Goal: Find specific page/section: Find specific page/section

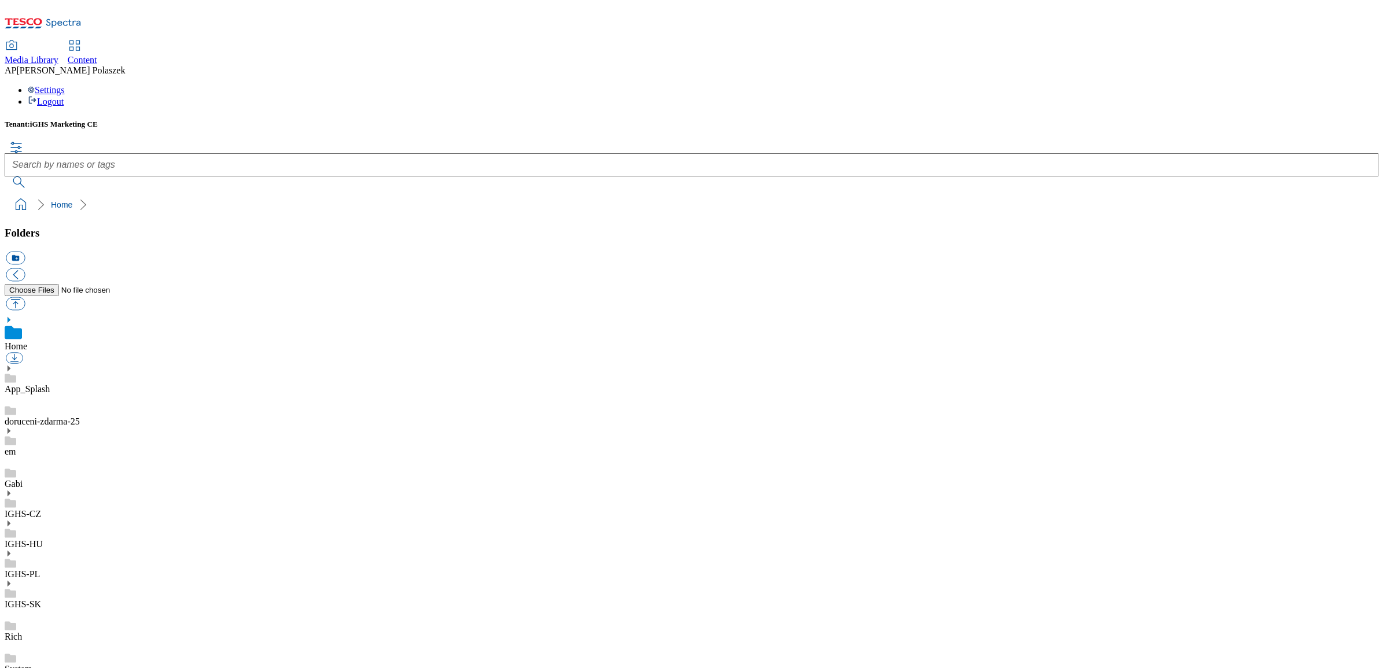
scroll to position [2, 0]
click at [97, 55] on span "Content" at bounding box center [83, 60] width 30 height 10
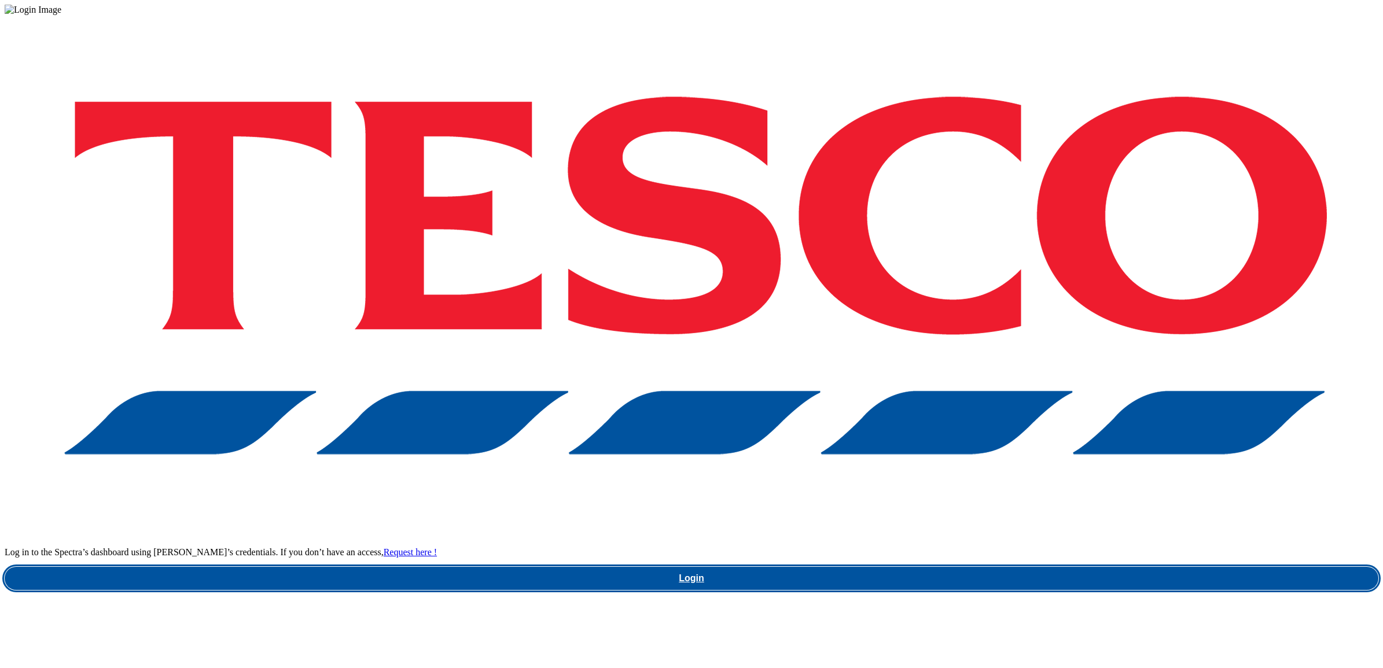
click at [1022, 567] on link "Login" at bounding box center [691, 578] width 1373 height 23
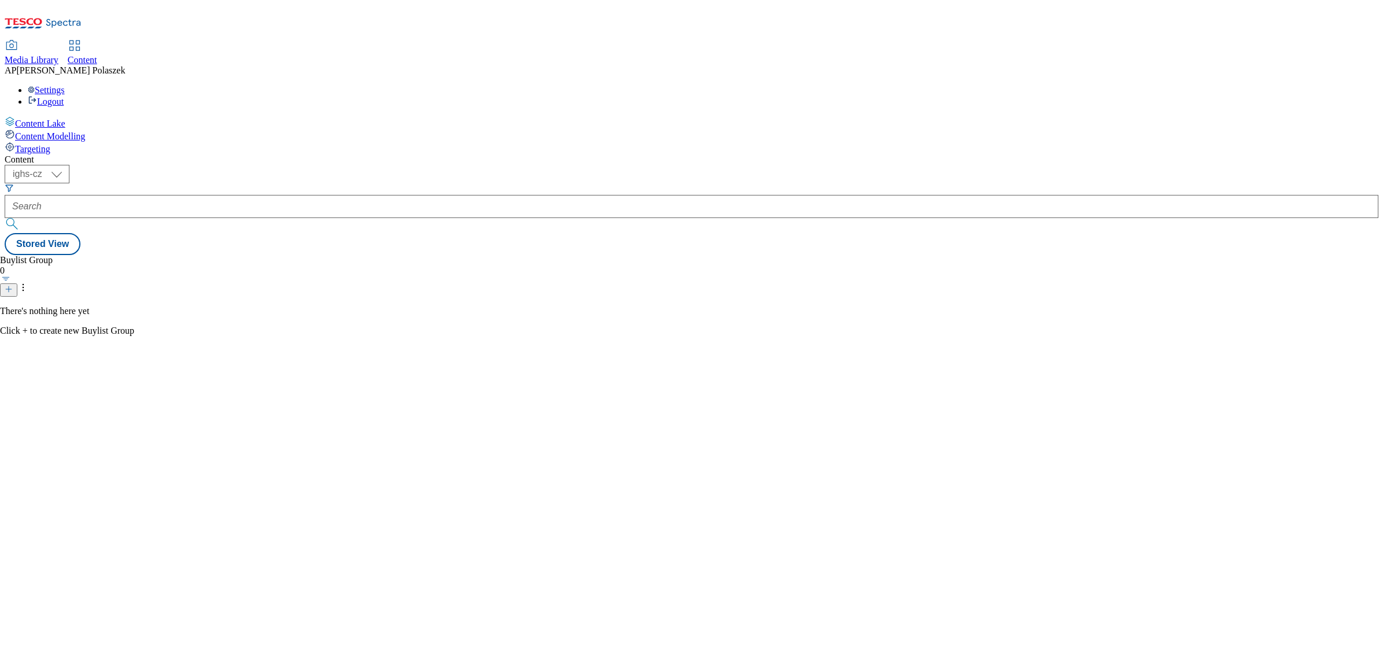
click at [58, 55] on div "Media Library" at bounding box center [32, 60] width 54 height 10
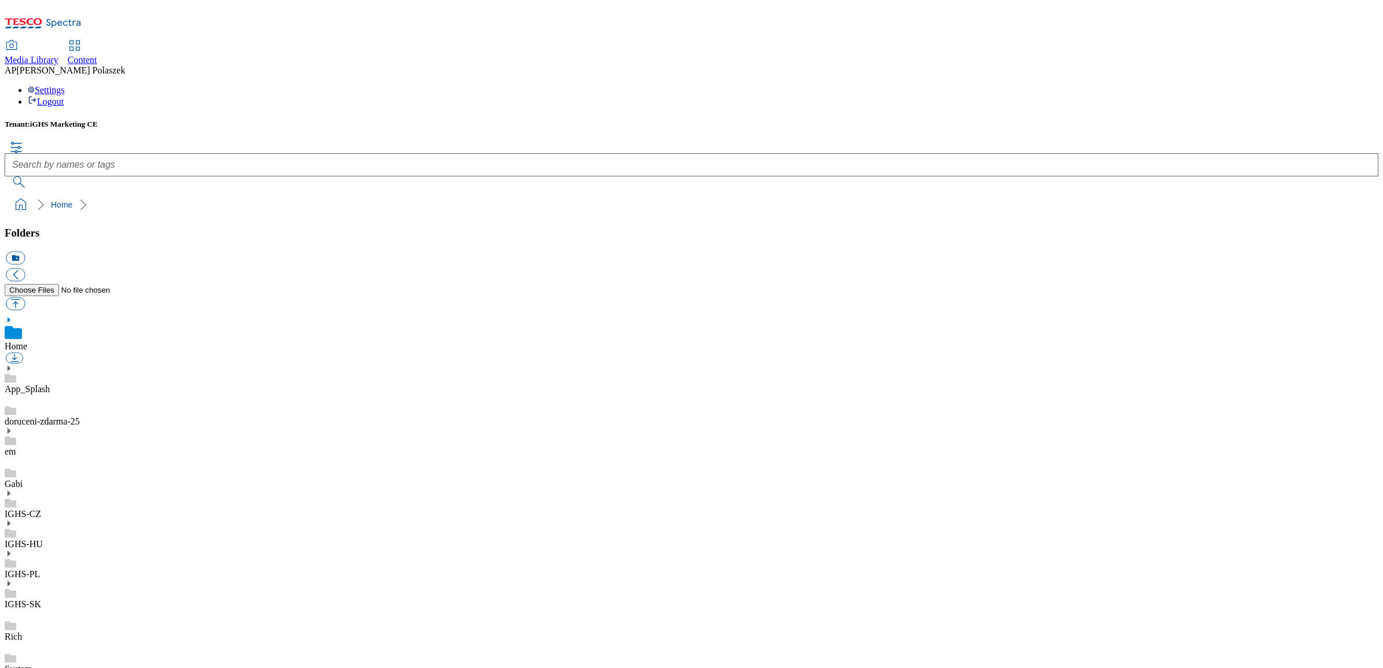
click at [84, 610] on div "Rich" at bounding box center [691, 626] width 1373 height 32
click at [32, 664] on link "System" at bounding box center [18, 669] width 27 height 10
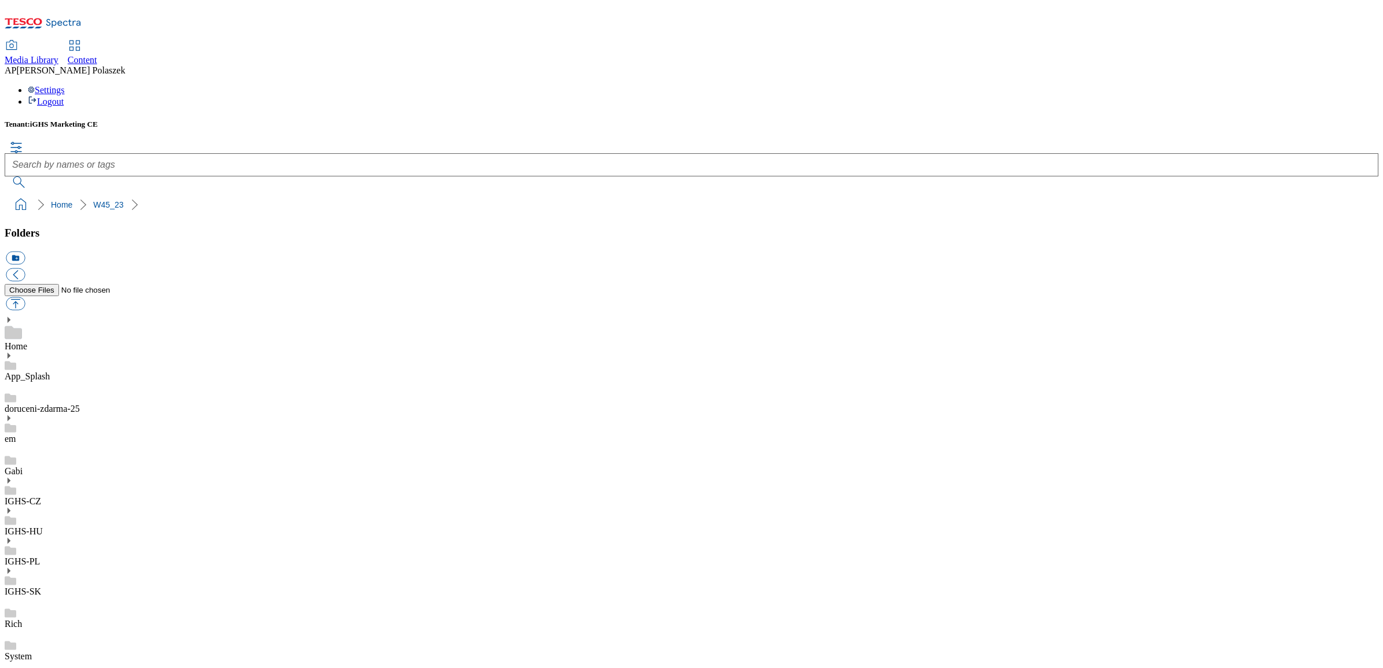
click at [82, 444] on div "Gabi" at bounding box center [691, 460] width 1373 height 32
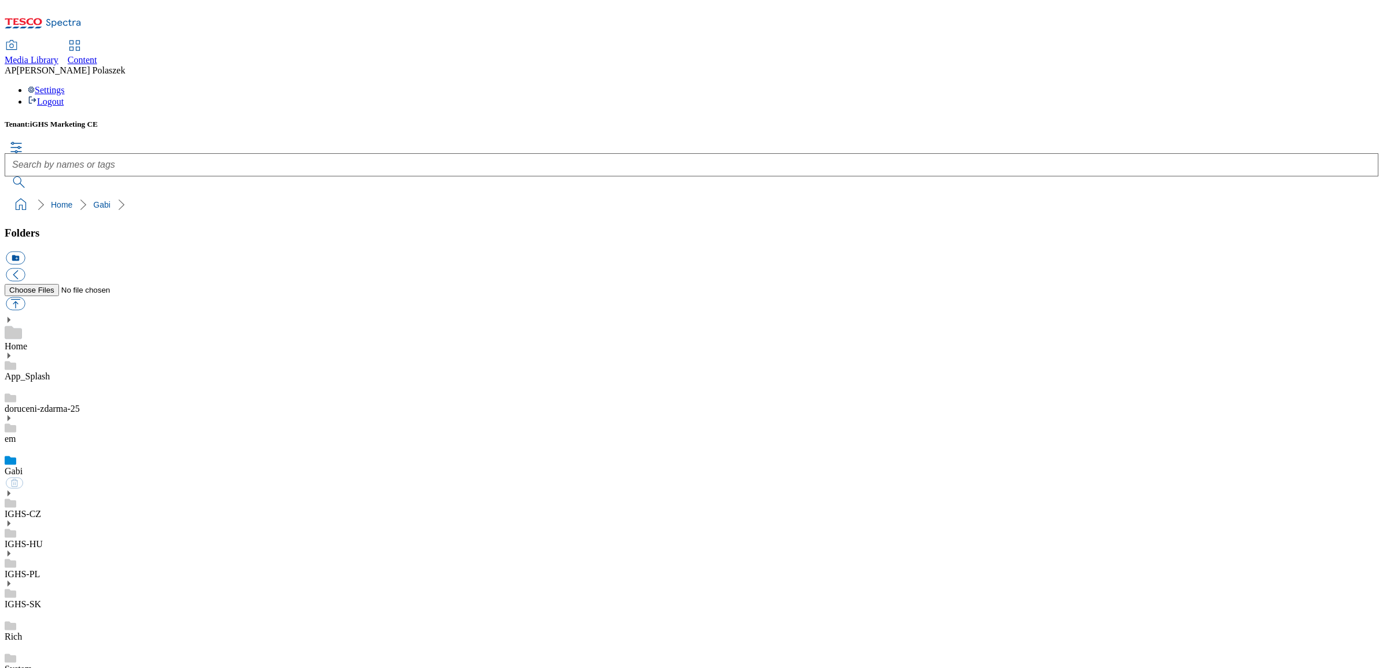
click at [67, 414] on div "em" at bounding box center [691, 429] width 1373 height 30
click at [74, 404] on link "doruceni-zdarma-25" at bounding box center [42, 409] width 75 height 10
click at [50, 371] on link "App_Splash" at bounding box center [27, 376] width 45 height 10
click at [10, 353] on use at bounding box center [9, 356] width 3 height 6
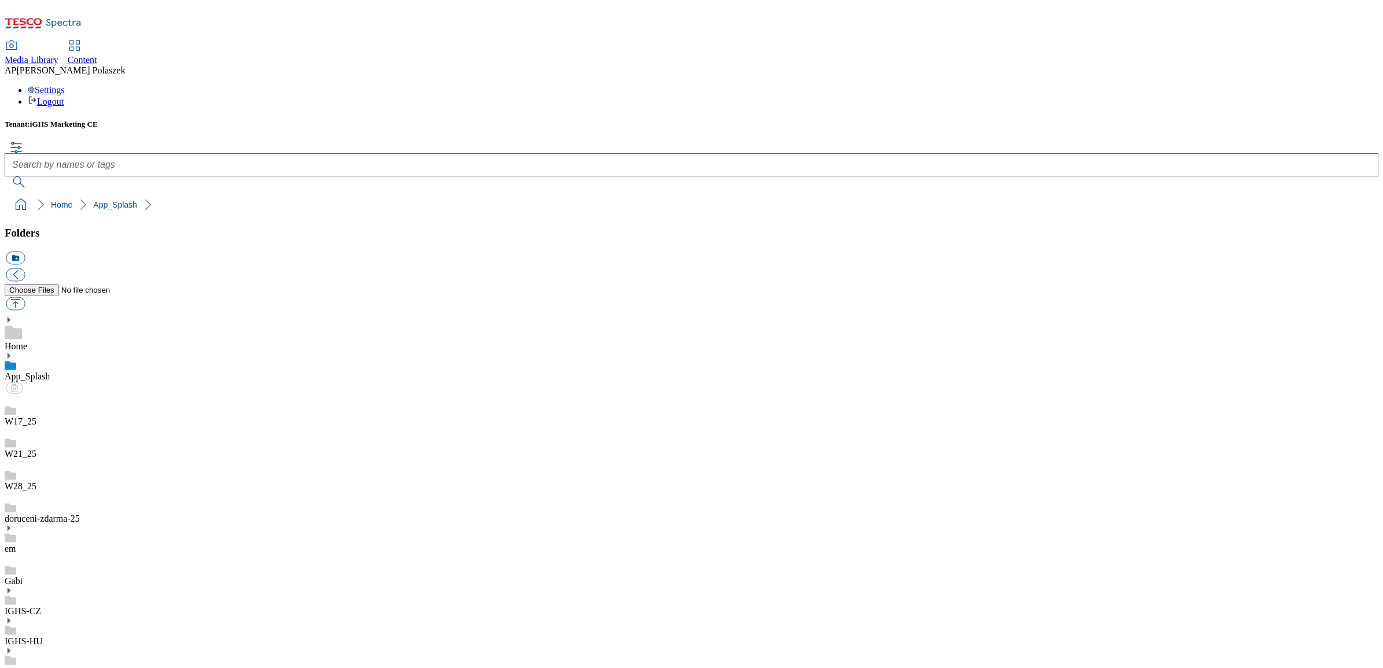
click at [90, 427] on div "W21_25" at bounding box center [691, 443] width 1373 height 32
click at [36, 481] on link "W28_25" at bounding box center [21, 486] width 32 height 10
click at [36, 404] on link "W17_25" at bounding box center [21, 409] width 32 height 10
click at [13, 352] on icon at bounding box center [9, 356] width 8 height 8
click at [88, 587] on div "IGHS-CZ" at bounding box center [691, 602] width 1373 height 30
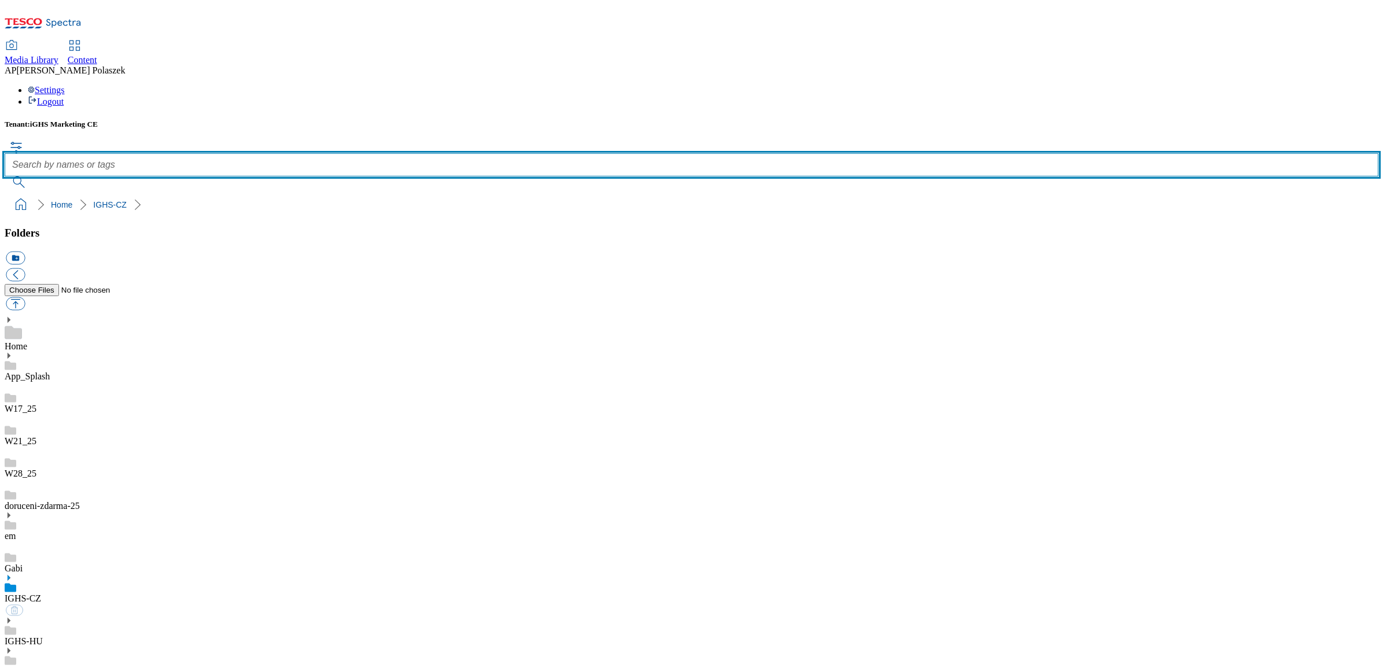
click at [621, 153] on input "text" at bounding box center [691, 164] width 1373 height 23
type input "app"
click at [5, 176] on button "submit" at bounding box center [20, 182] width 30 height 12
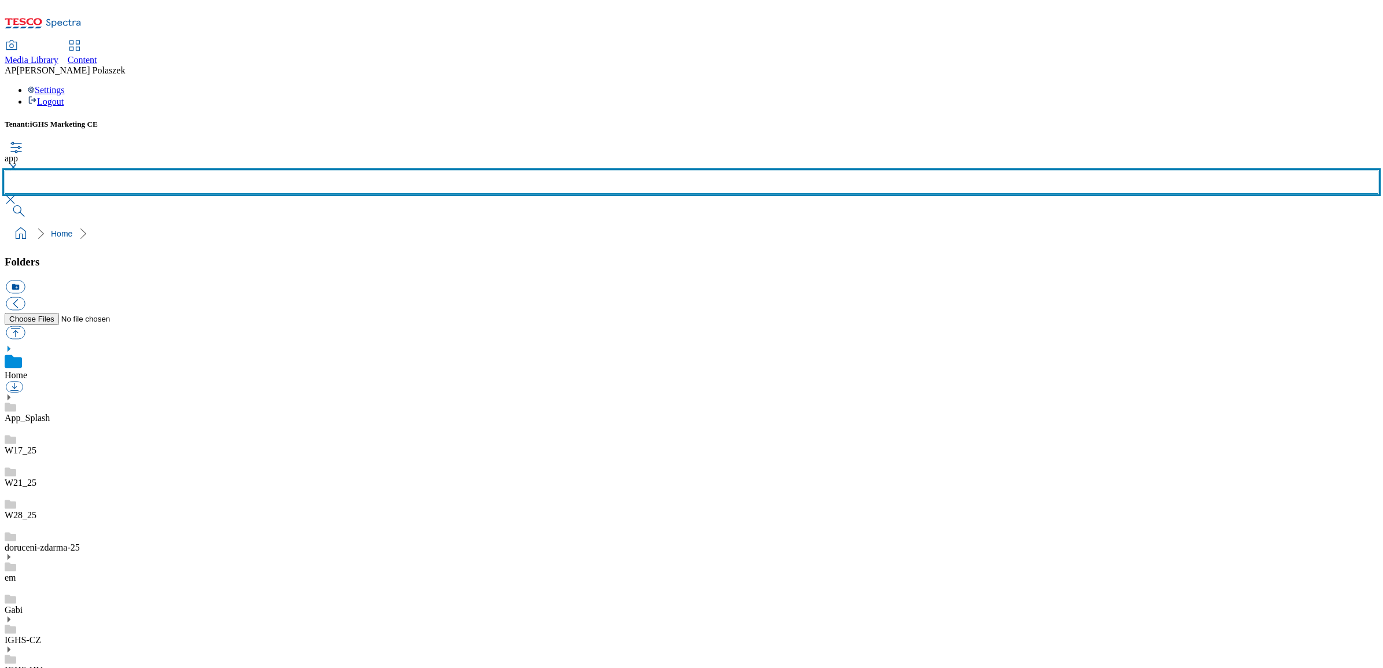
scroll to position [146, 0]
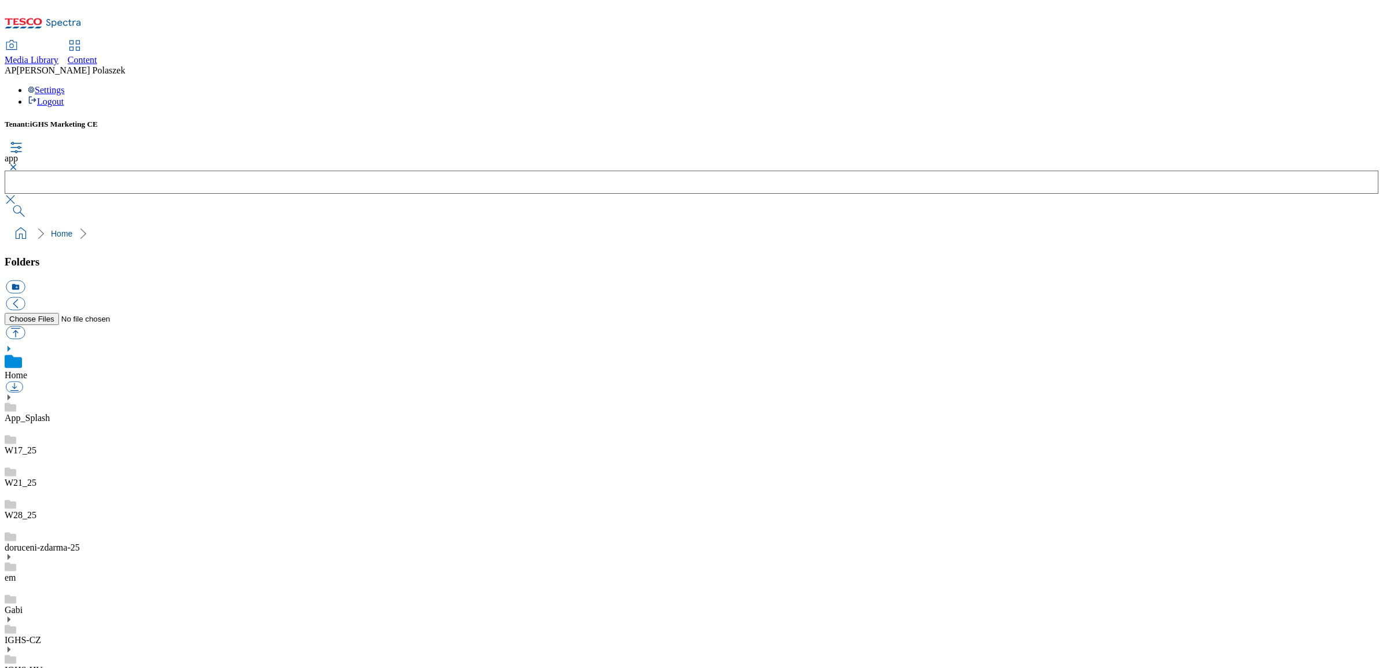
scroll to position [292, 0]
click at [19, 164] on button "button" at bounding box center [12, 167] width 14 height 7
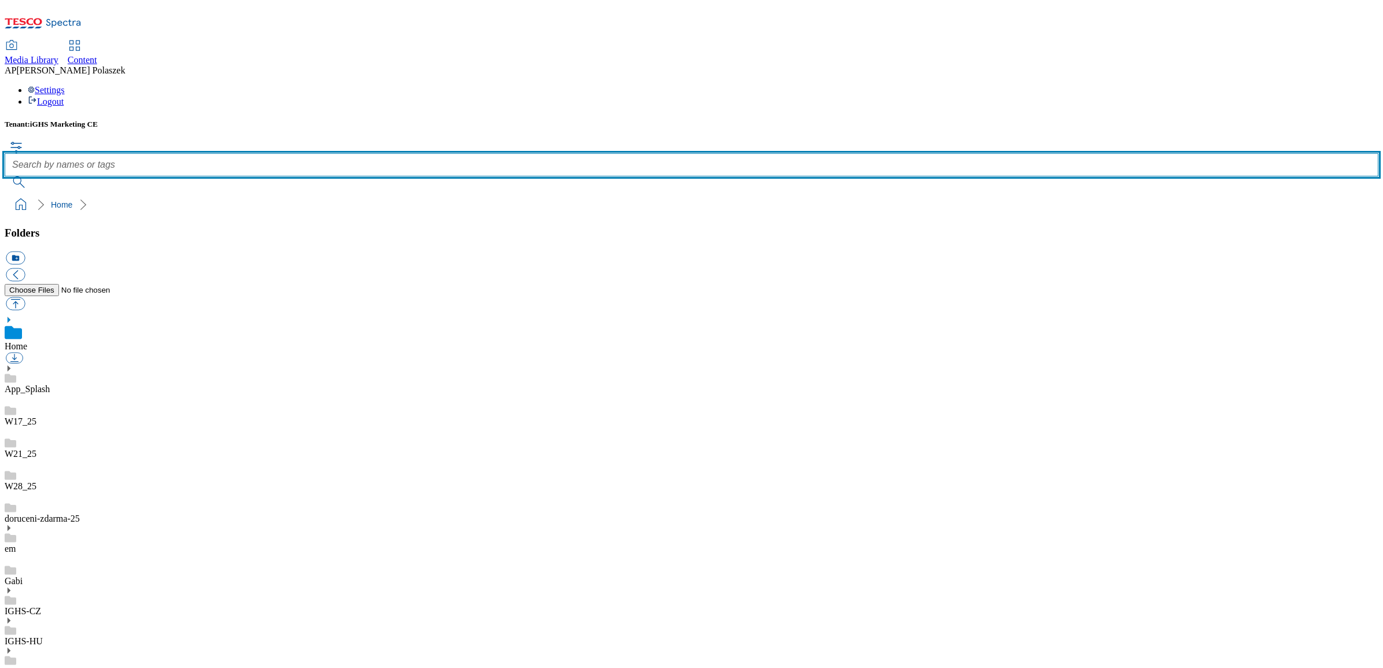
click at [602, 153] on input "text" at bounding box center [691, 164] width 1373 height 23
type input "screen"
click at [5, 176] on button "submit" at bounding box center [20, 182] width 30 height 12
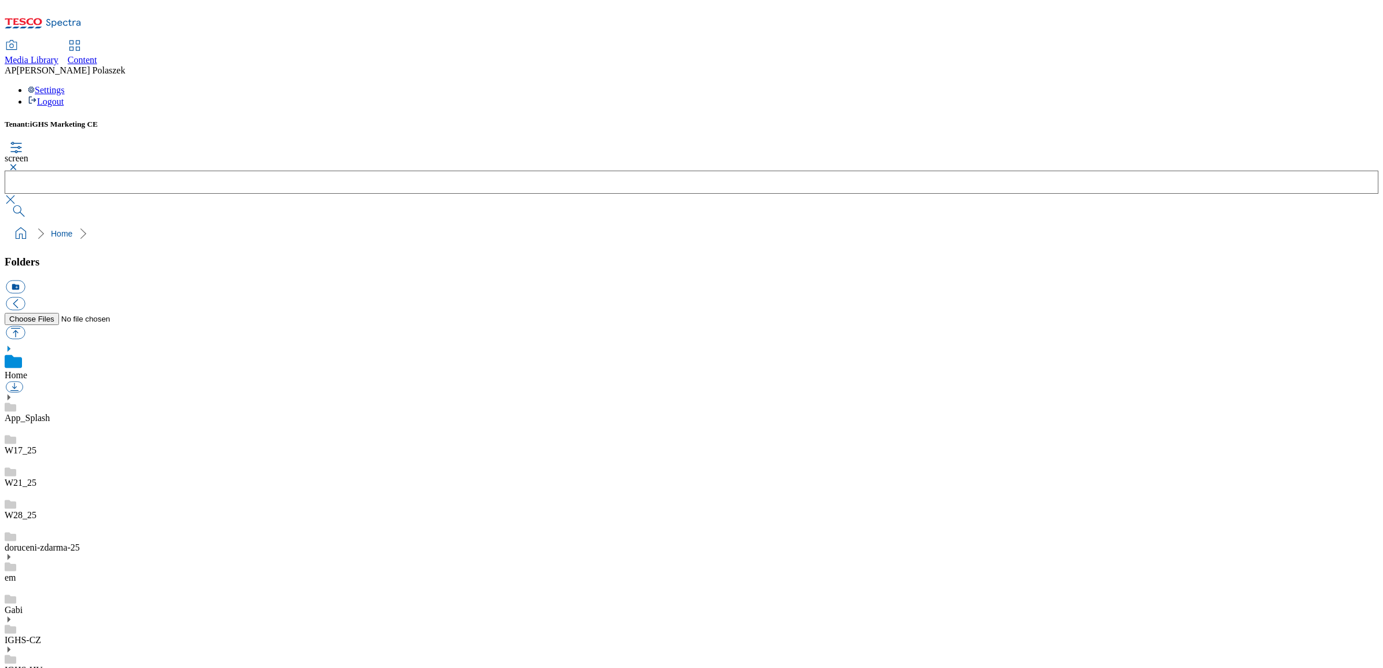
click at [19, 164] on button "button" at bounding box center [12, 167] width 14 height 7
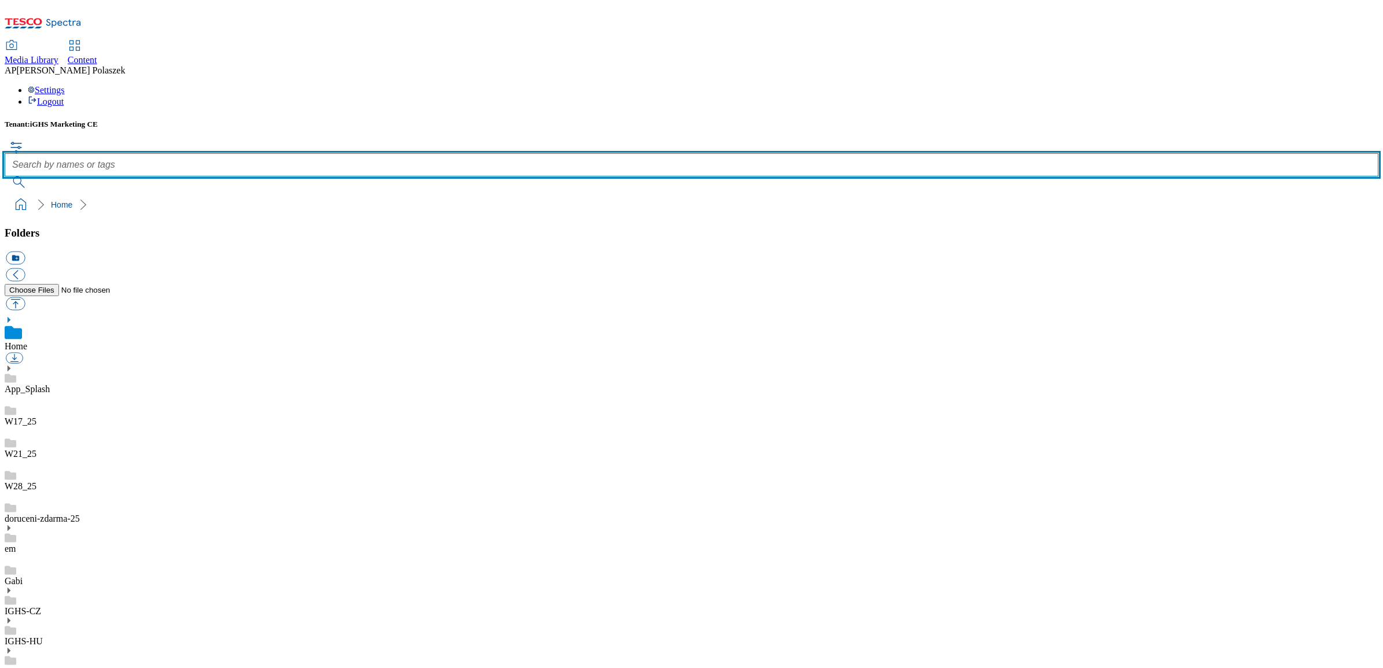
click at [499, 153] on input "text" at bounding box center [691, 164] width 1373 height 23
type input "open"
click at [5, 176] on button "submit" at bounding box center [20, 182] width 30 height 12
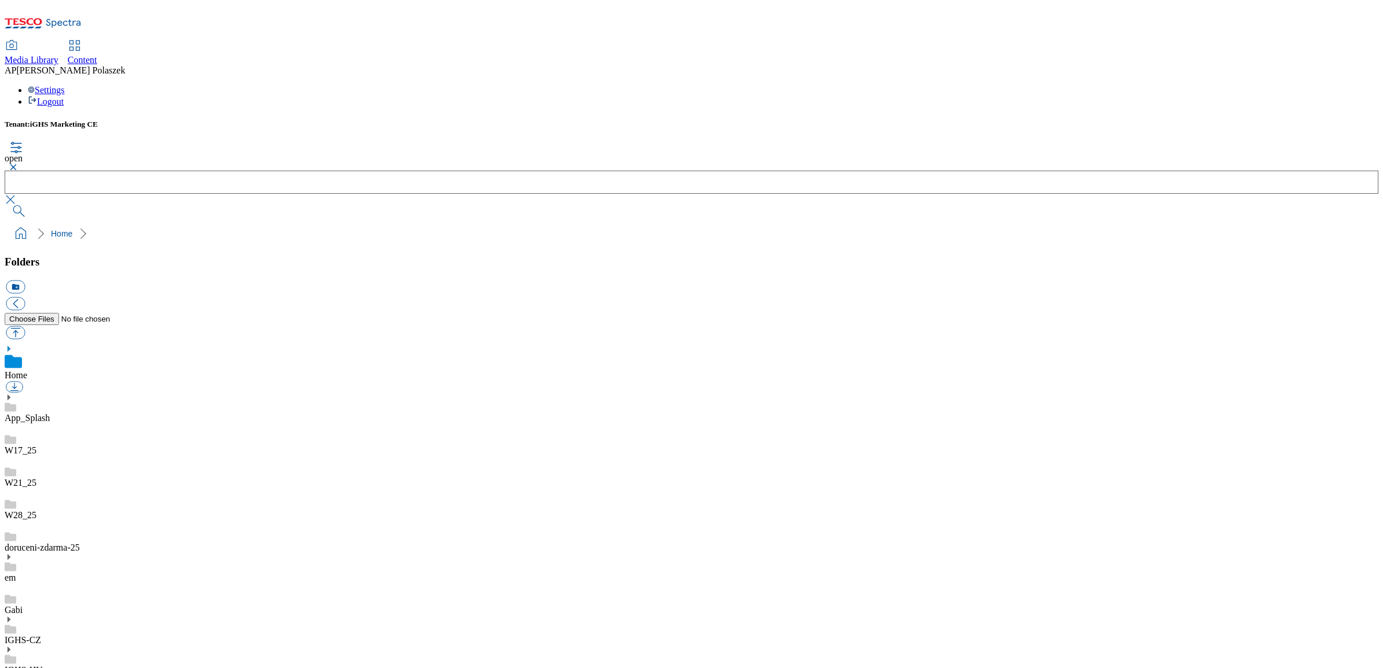
click at [19, 164] on button "button" at bounding box center [12, 167] width 14 height 7
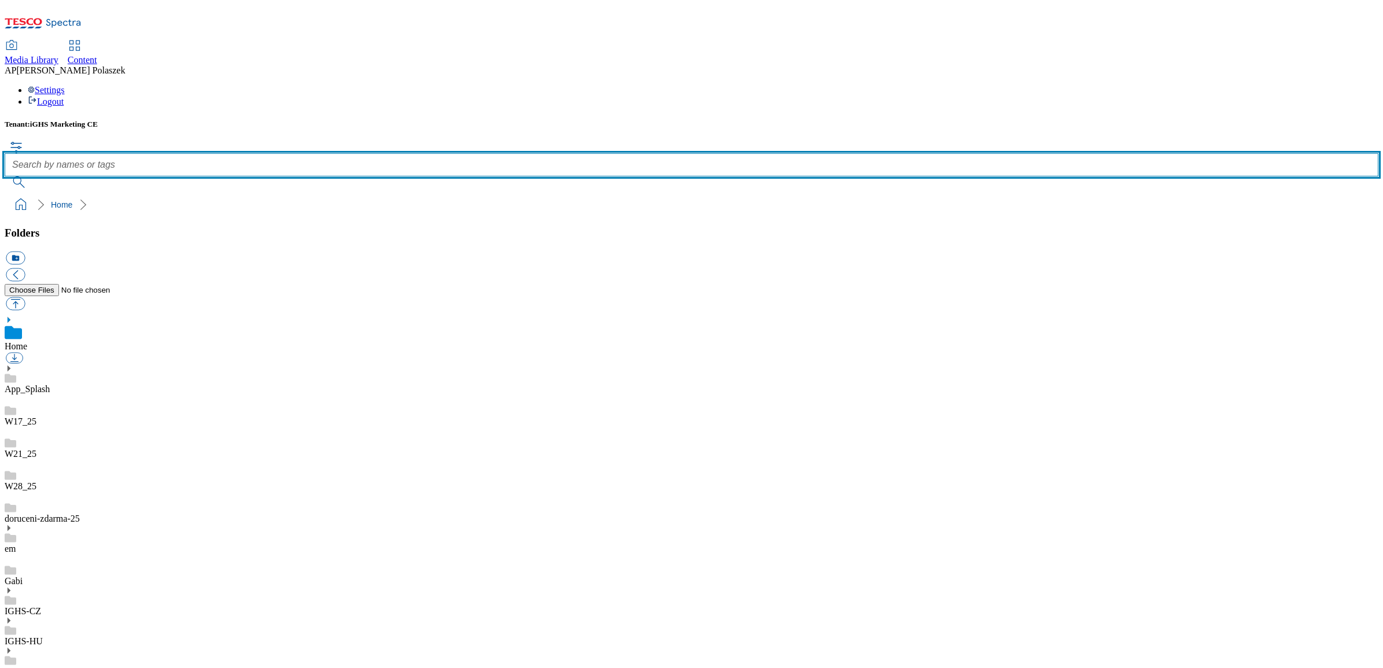
click at [491, 153] on input "text" at bounding box center [691, 164] width 1373 height 23
type input "fresh"
click at [5, 176] on button "submit" at bounding box center [20, 182] width 30 height 12
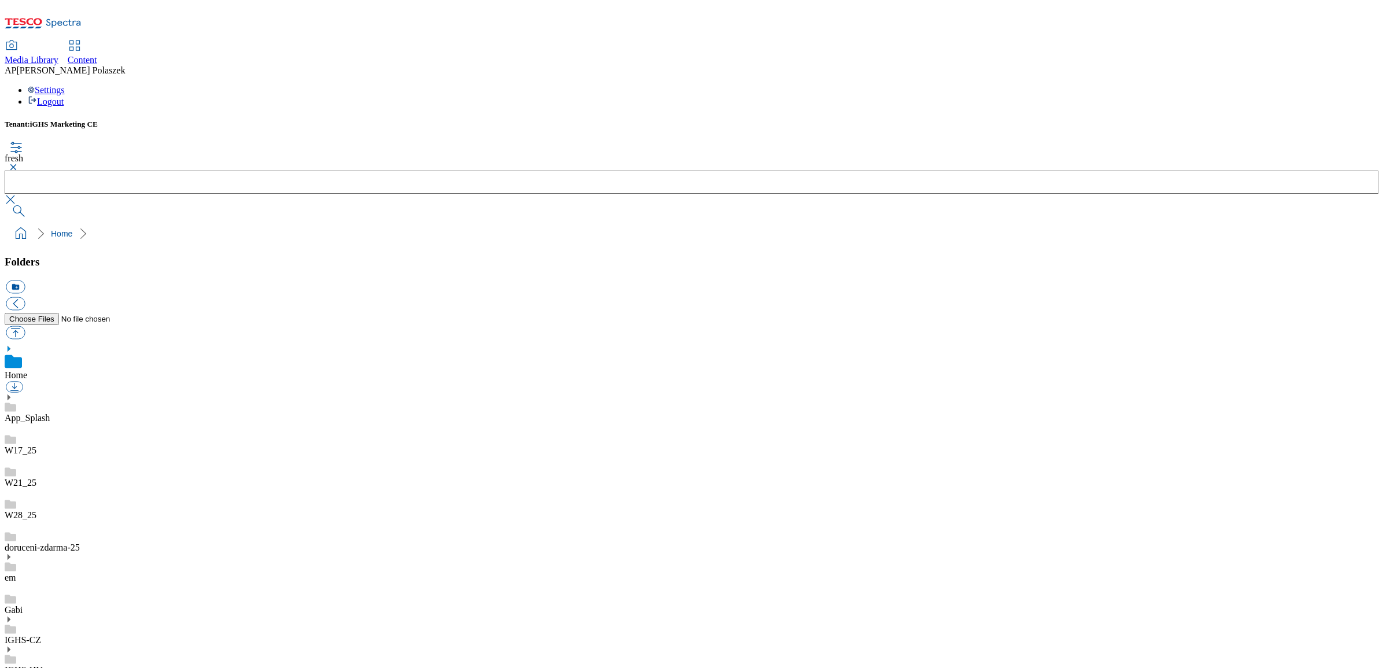
click at [19, 164] on button "button" at bounding box center [12, 167] width 14 height 7
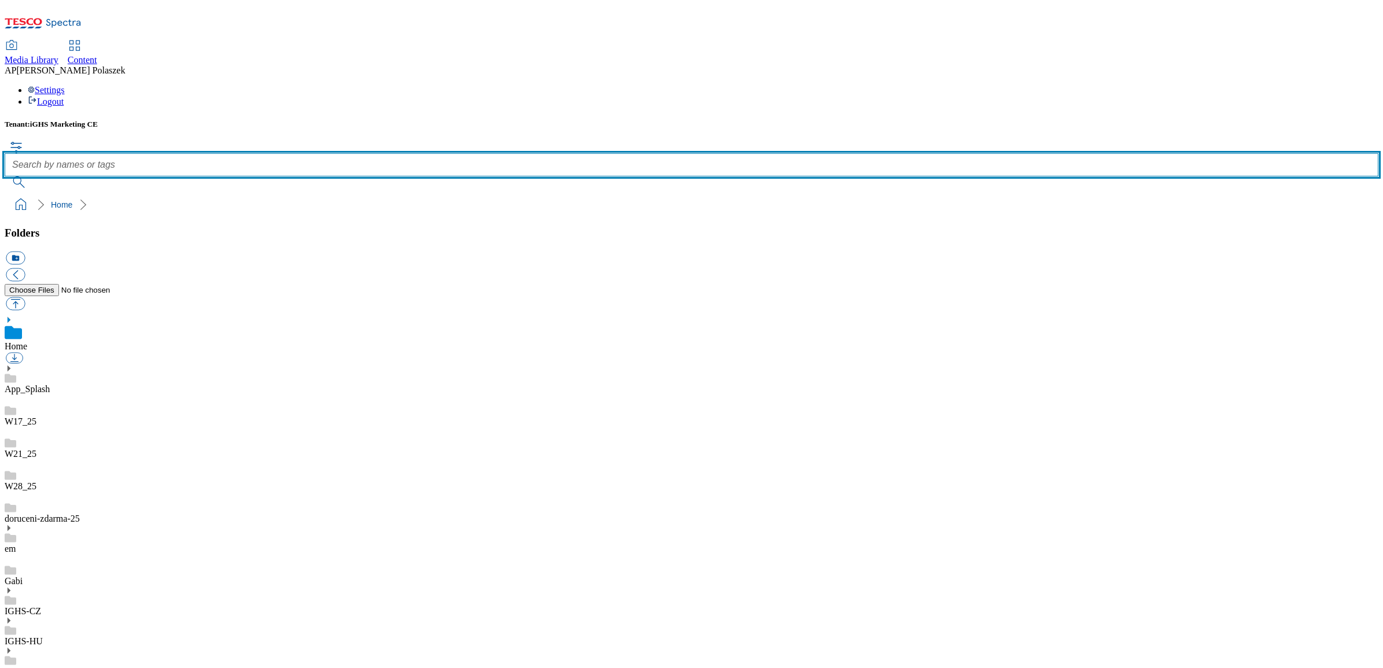
click at [504, 153] on input "text" at bounding box center [691, 164] width 1373 height 23
type input "food"
click at [5, 176] on button "submit" at bounding box center [20, 182] width 30 height 12
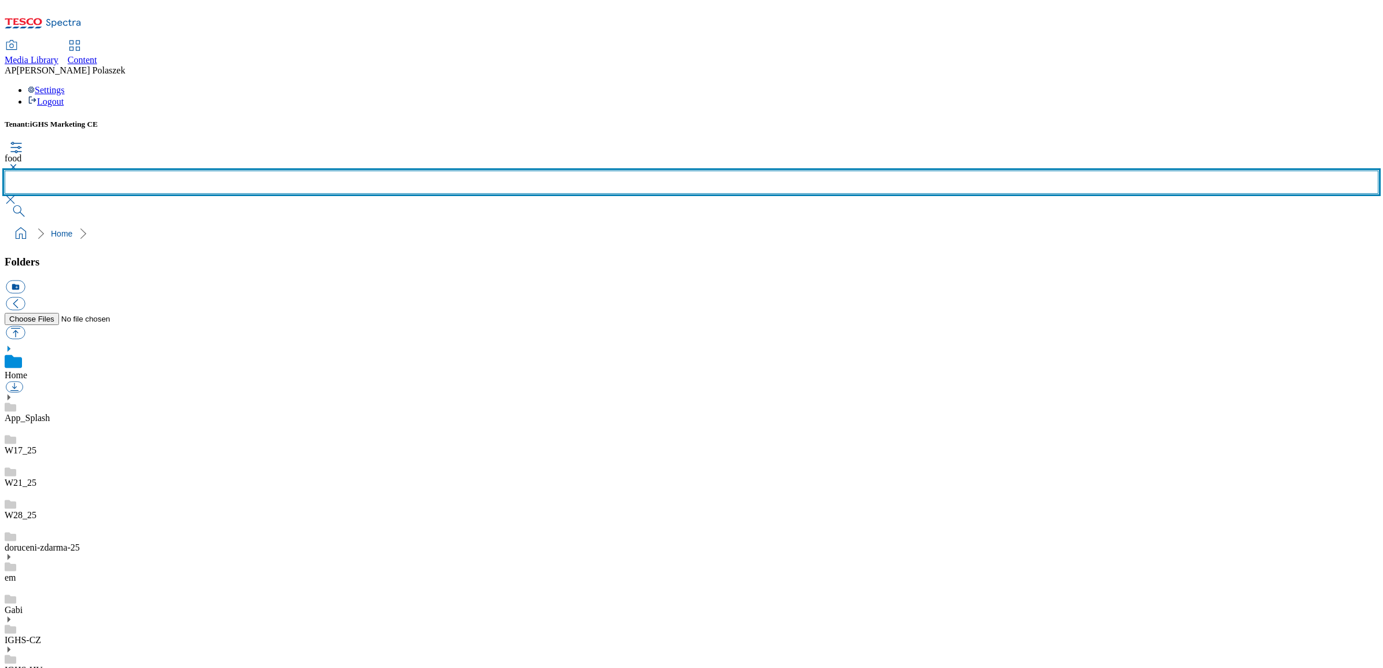
scroll to position [2, 0]
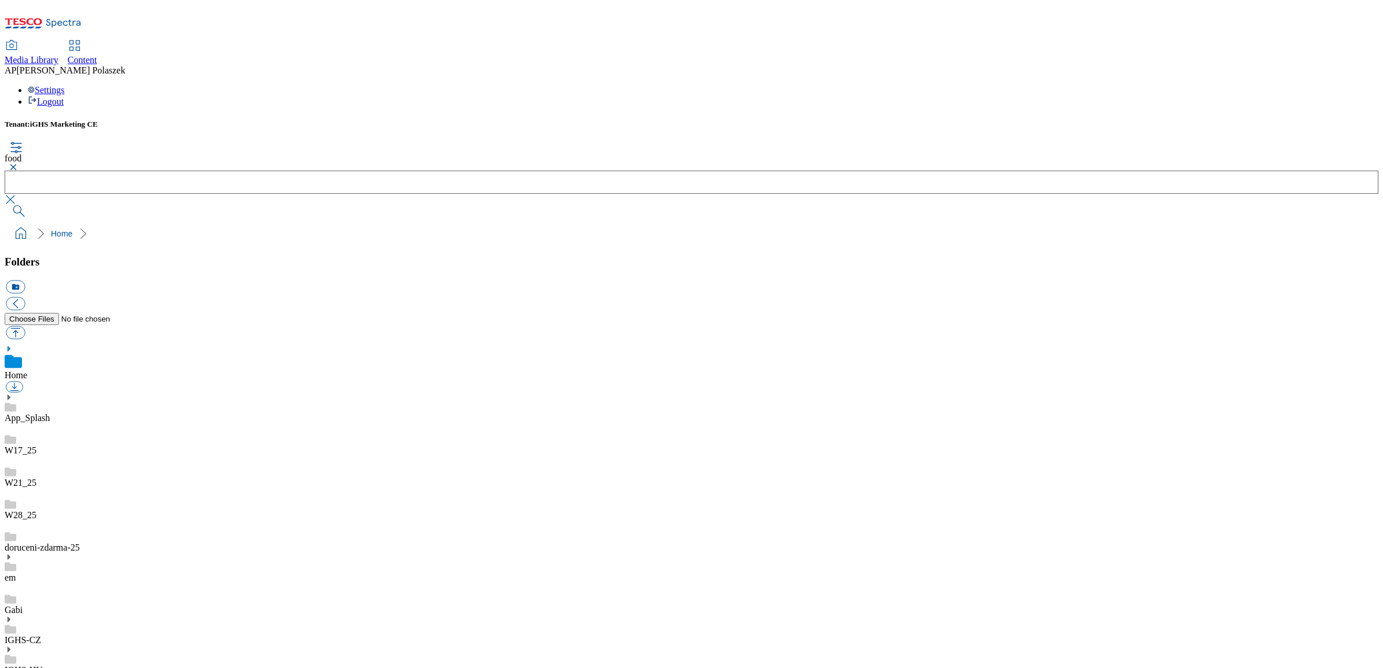
click at [19, 164] on button "button" at bounding box center [12, 167] width 14 height 7
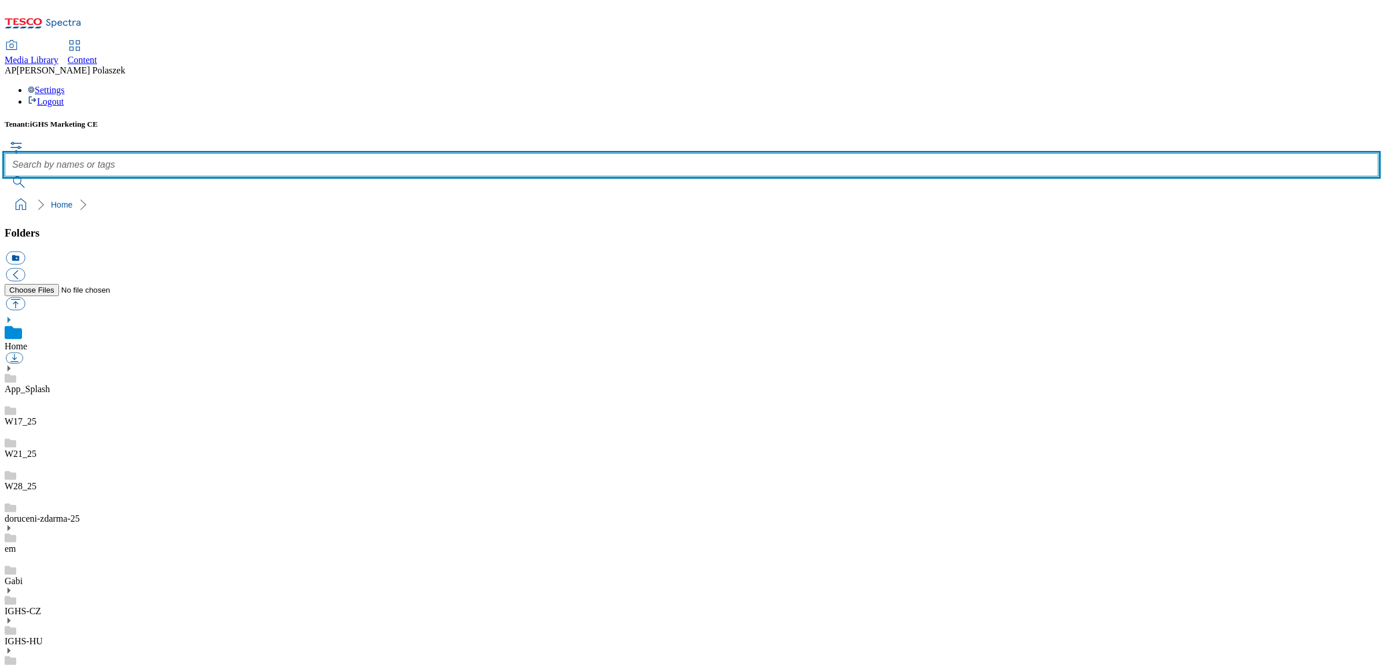
click at [533, 153] on input "text" at bounding box center [691, 164] width 1373 height 23
type input "fruit"
click at [5, 176] on button "submit" at bounding box center [20, 182] width 30 height 12
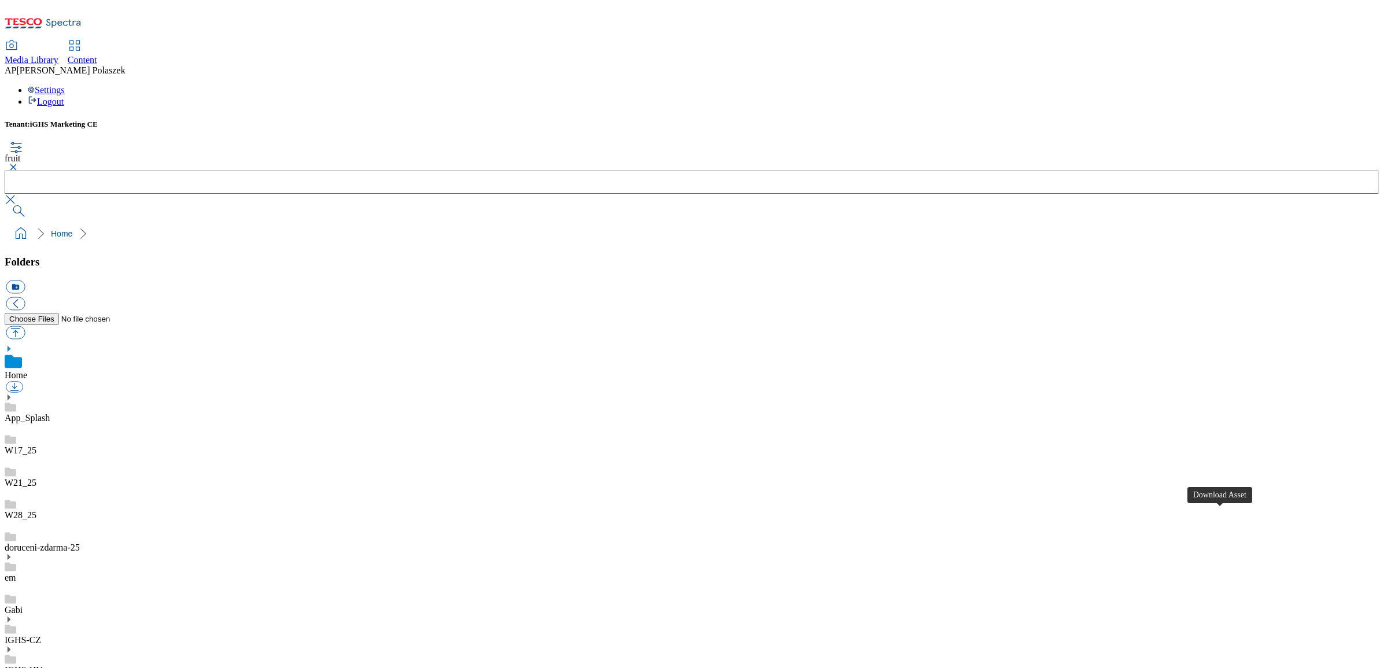
click at [19, 164] on button "button" at bounding box center [12, 167] width 14 height 7
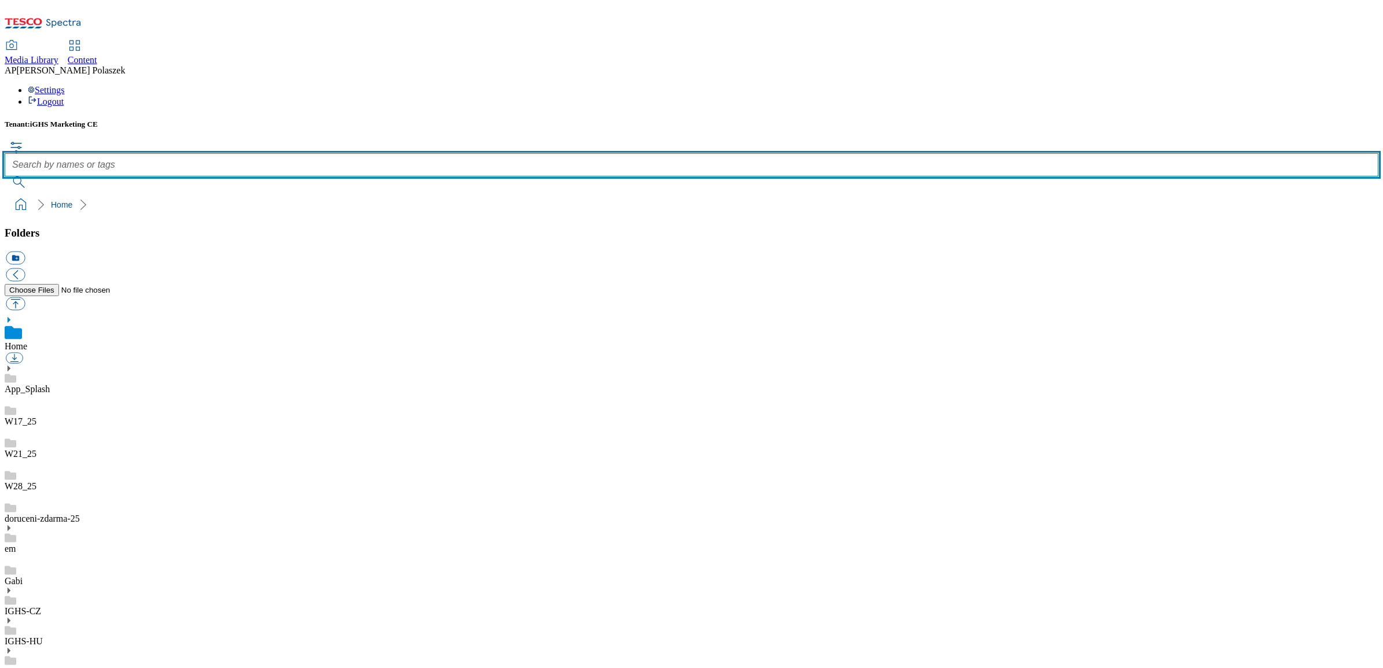
click at [487, 153] on input "text" at bounding box center [691, 164] width 1373 height 23
type input "background"
click at [5, 176] on button "submit" at bounding box center [20, 182] width 30 height 12
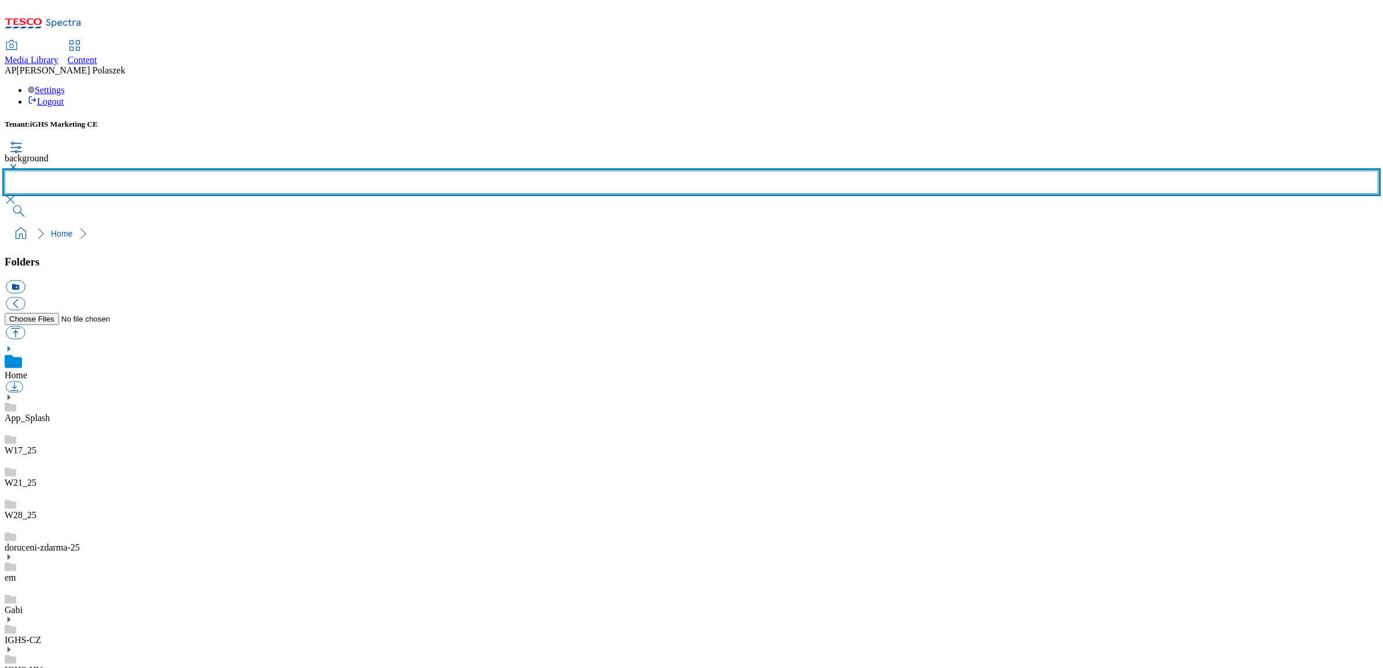
scroll to position [217, 0]
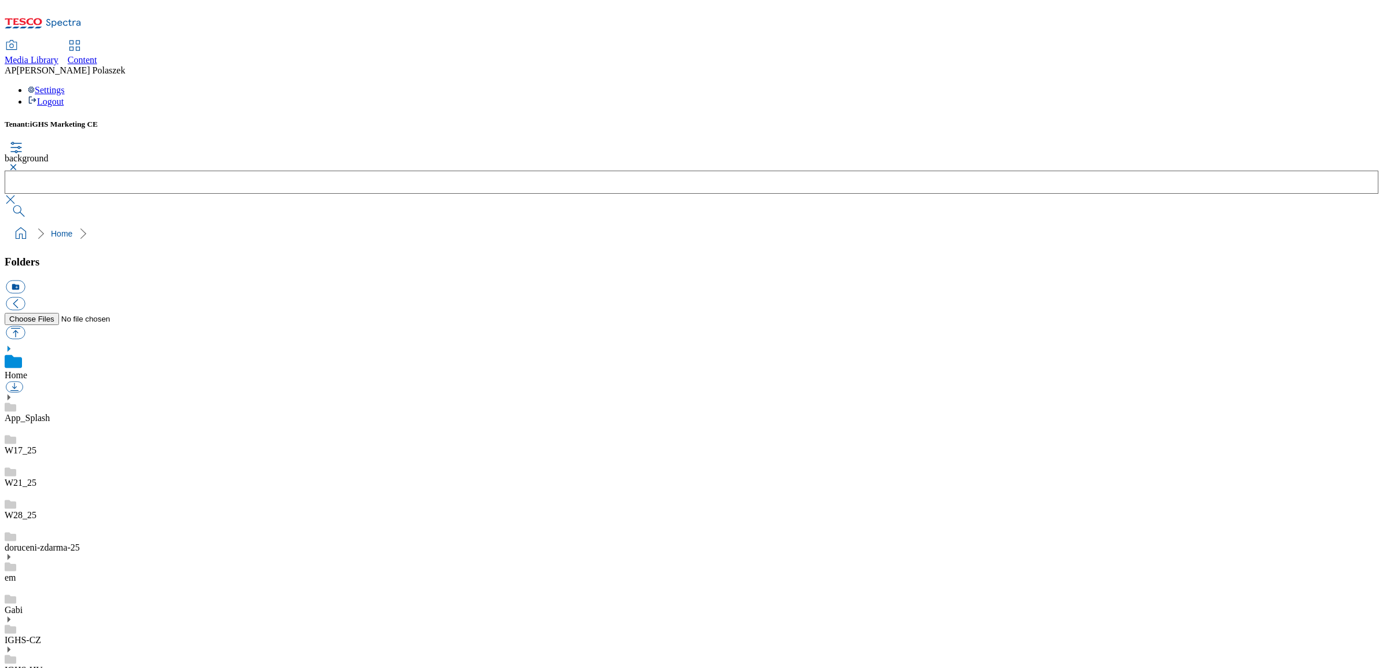
click at [19, 164] on button "button" at bounding box center [12, 167] width 14 height 7
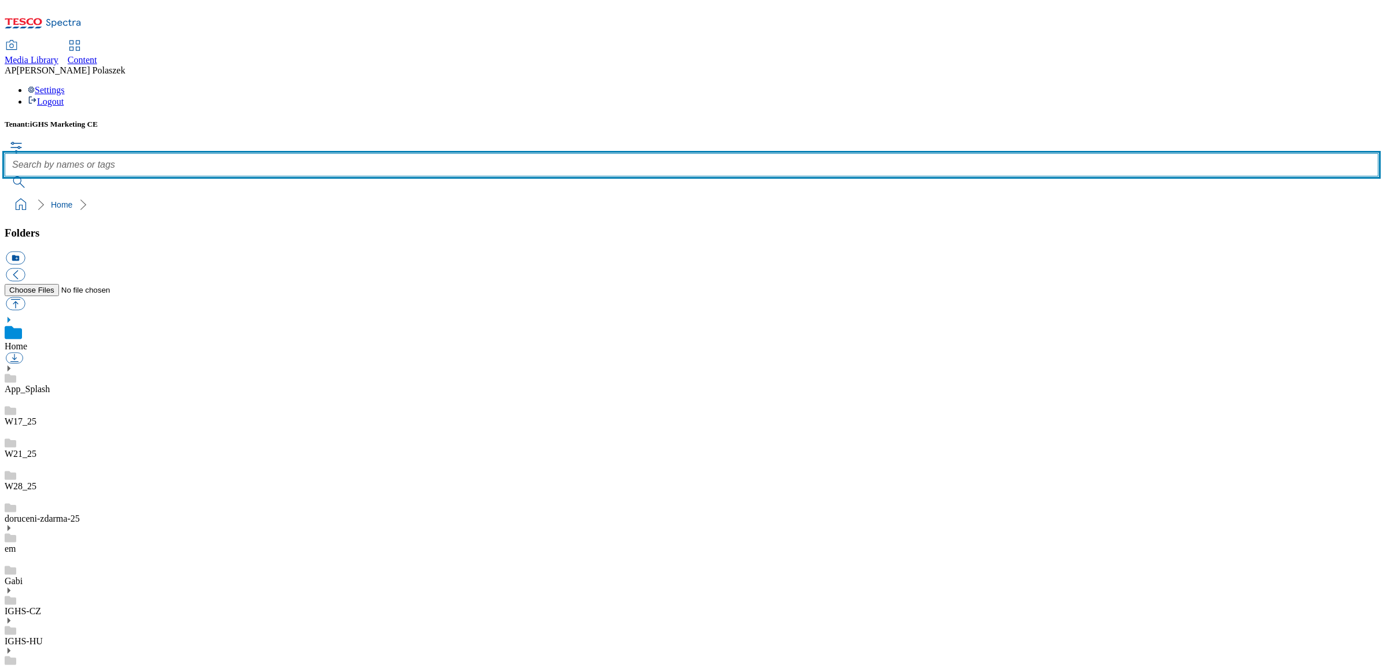
click at [513, 153] on input "text" at bounding box center [691, 164] width 1373 height 23
type input "back"
click at [5, 176] on button "submit" at bounding box center [20, 182] width 30 height 12
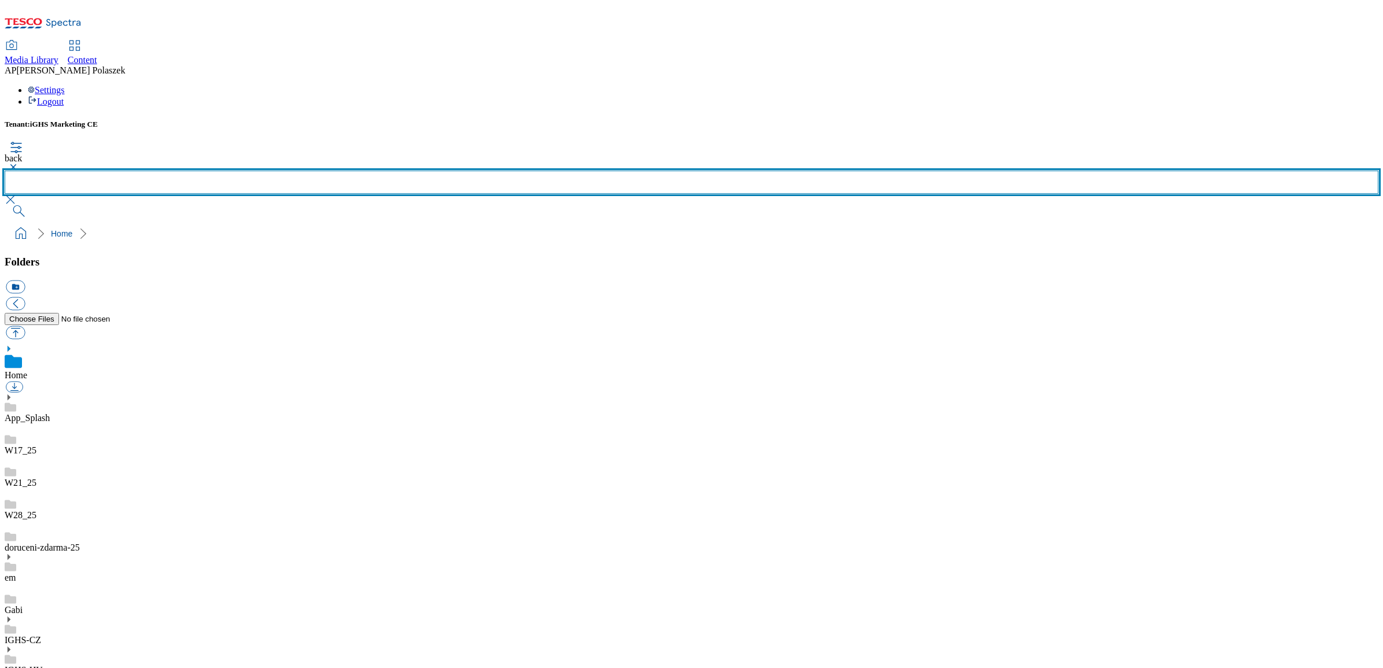
scroll to position [291, 0]
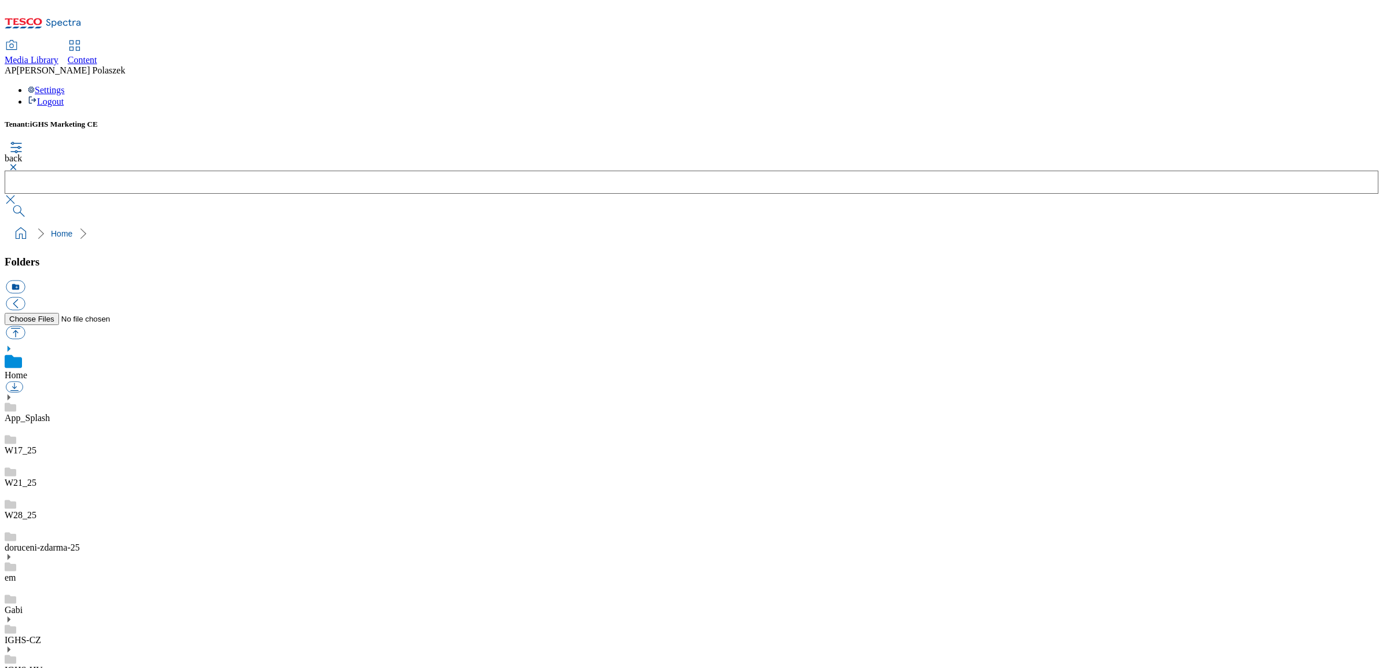
click at [19, 164] on button "button" at bounding box center [12, 167] width 14 height 7
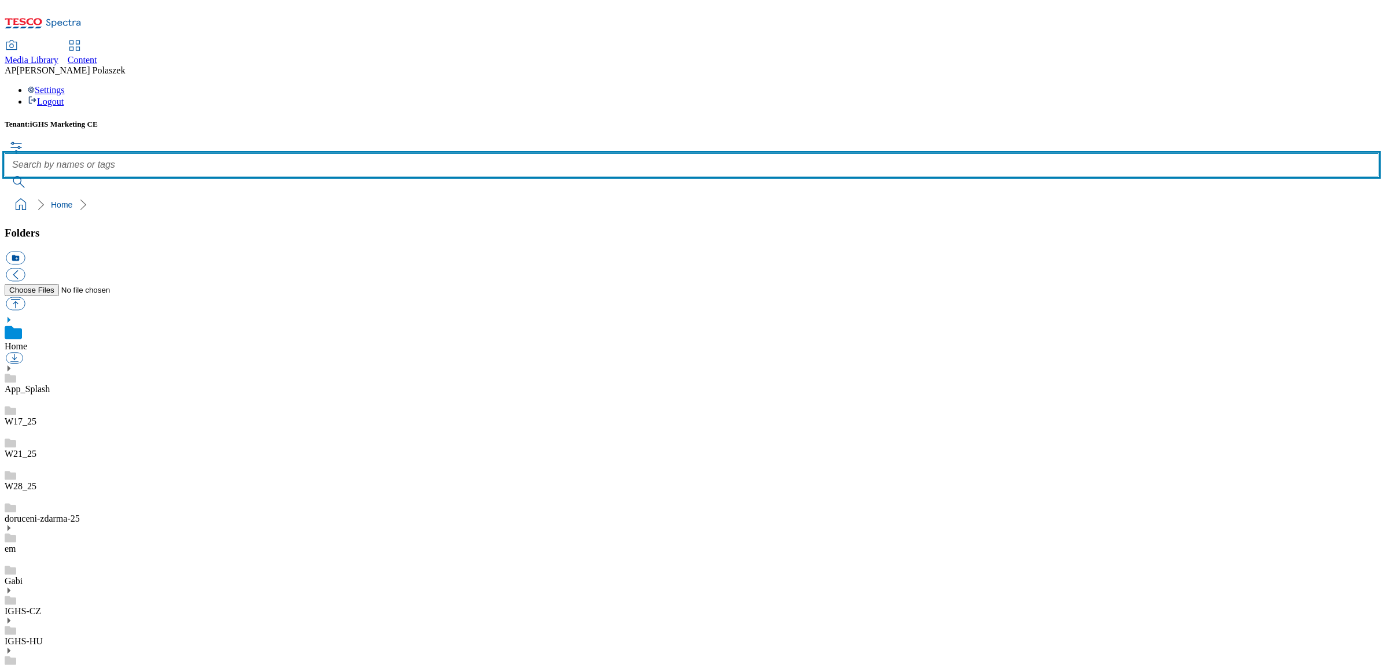
click at [597, 153] on input "text" at bounding box center [691, 164] width 1373 height 23
type input "gif"
click at [5, 176] on button "submit" at bounding box center [20, 182] width 30 height 12
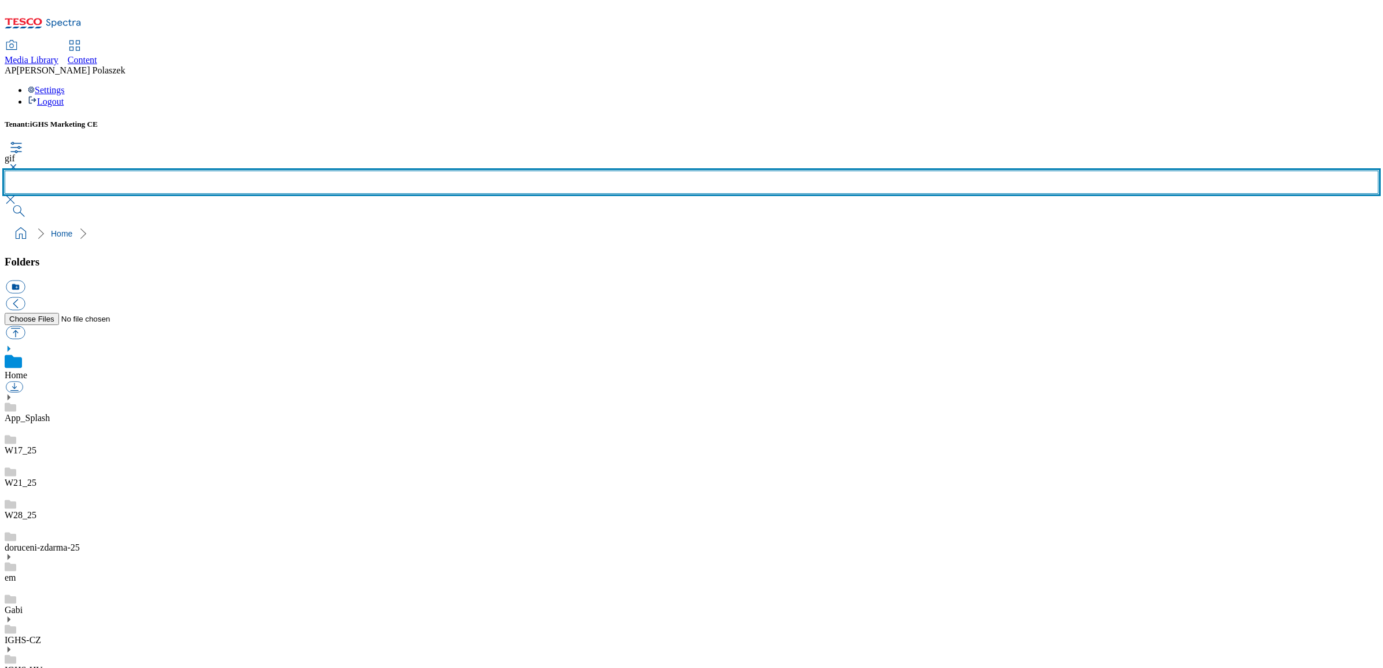
scroll to position [291, 0]
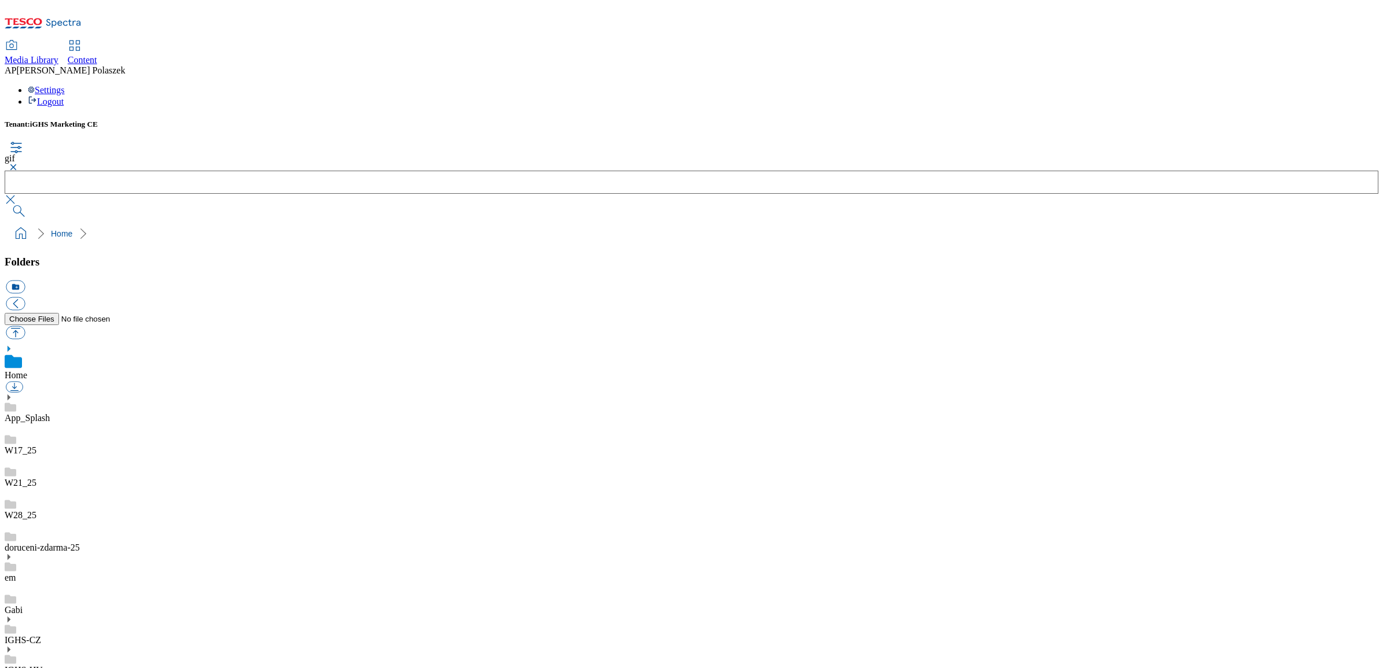
click at [1193, 120] on div "Tenant: iGHS Marketing CE gif" at bounding box center [691, 168] width 1373 height 97
